Goal: Information Seeking & Learning: Learn about a topic

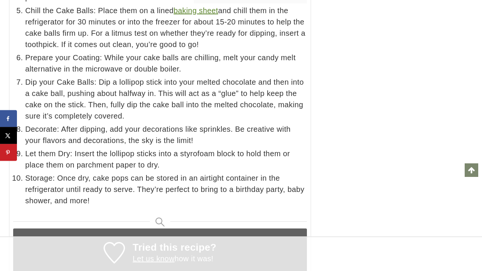
scroll to position [6212, 0]
